Goal: Understand process/instructions

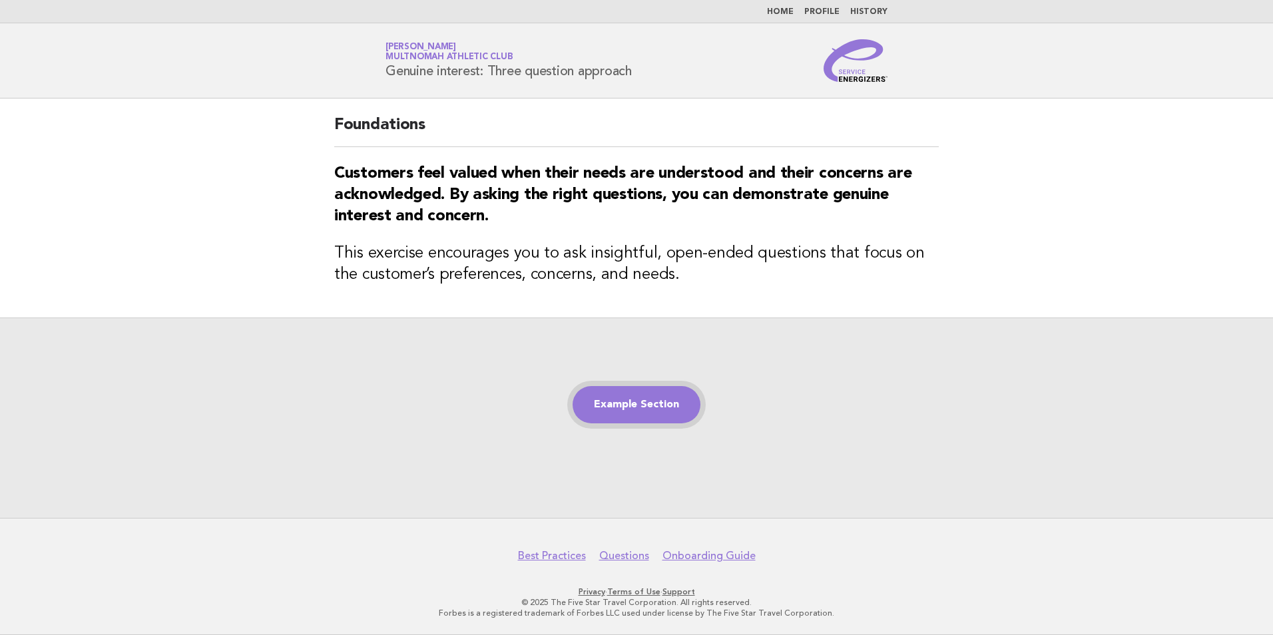
click at [639, 400] on link "Example Section" at bounding box center [637, 404] width 128 height 37
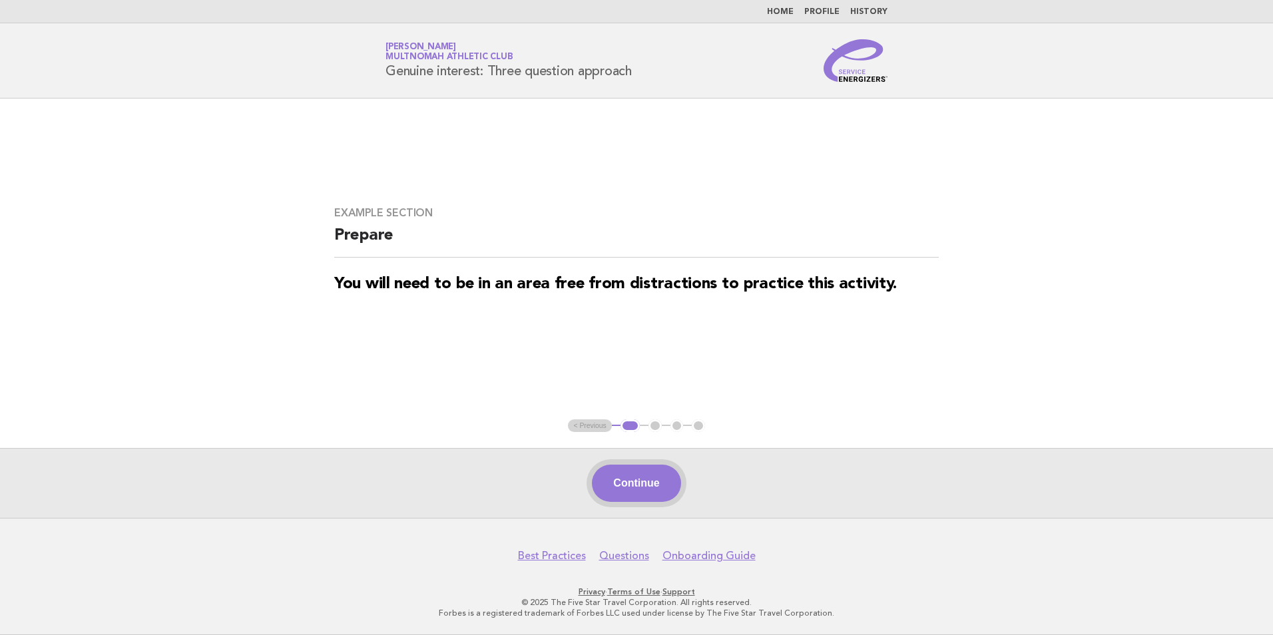
click at [630, 486] on button "Continue" at bounding box center [636, 483] width 89 height 37
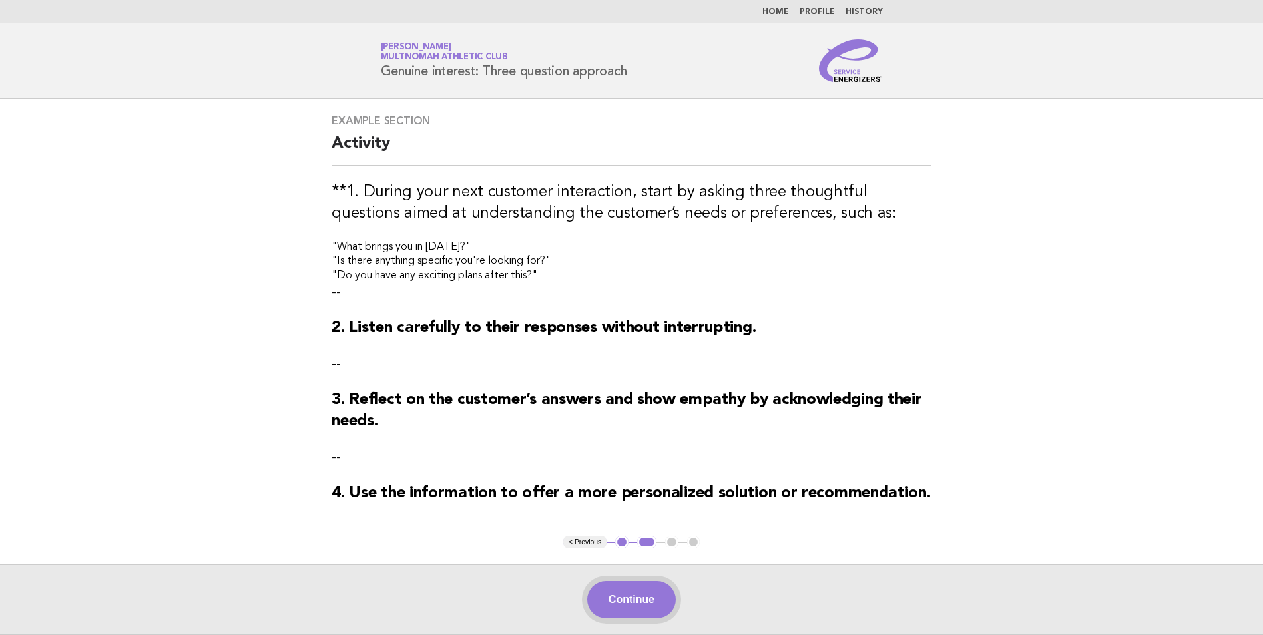
click at [632, 591] on button "Continue" at bounding box center [631, 599] width 89 height 37
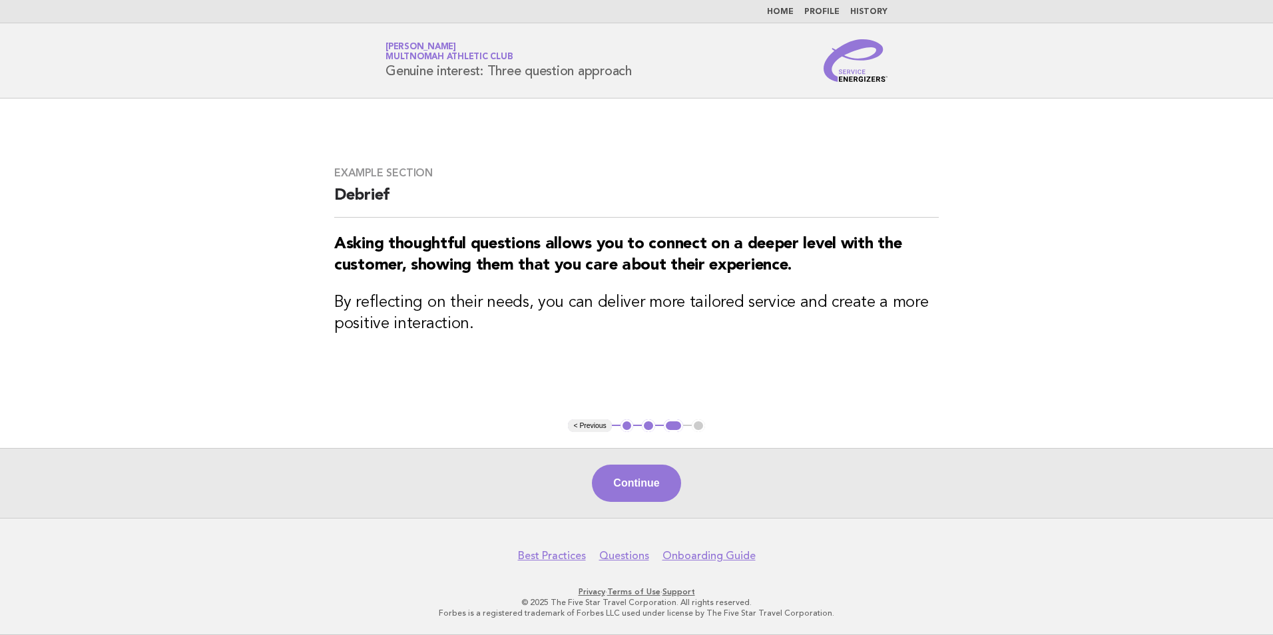
click at [673, 507] on div "Continue" at bounding box center [636, 483] width 1273 height 70
click at [659, 493] on button "Continue" at bounding box center [636, 483] width 89 height 37
